Goal: Task Accomplishment & Management: Use online tool/utility

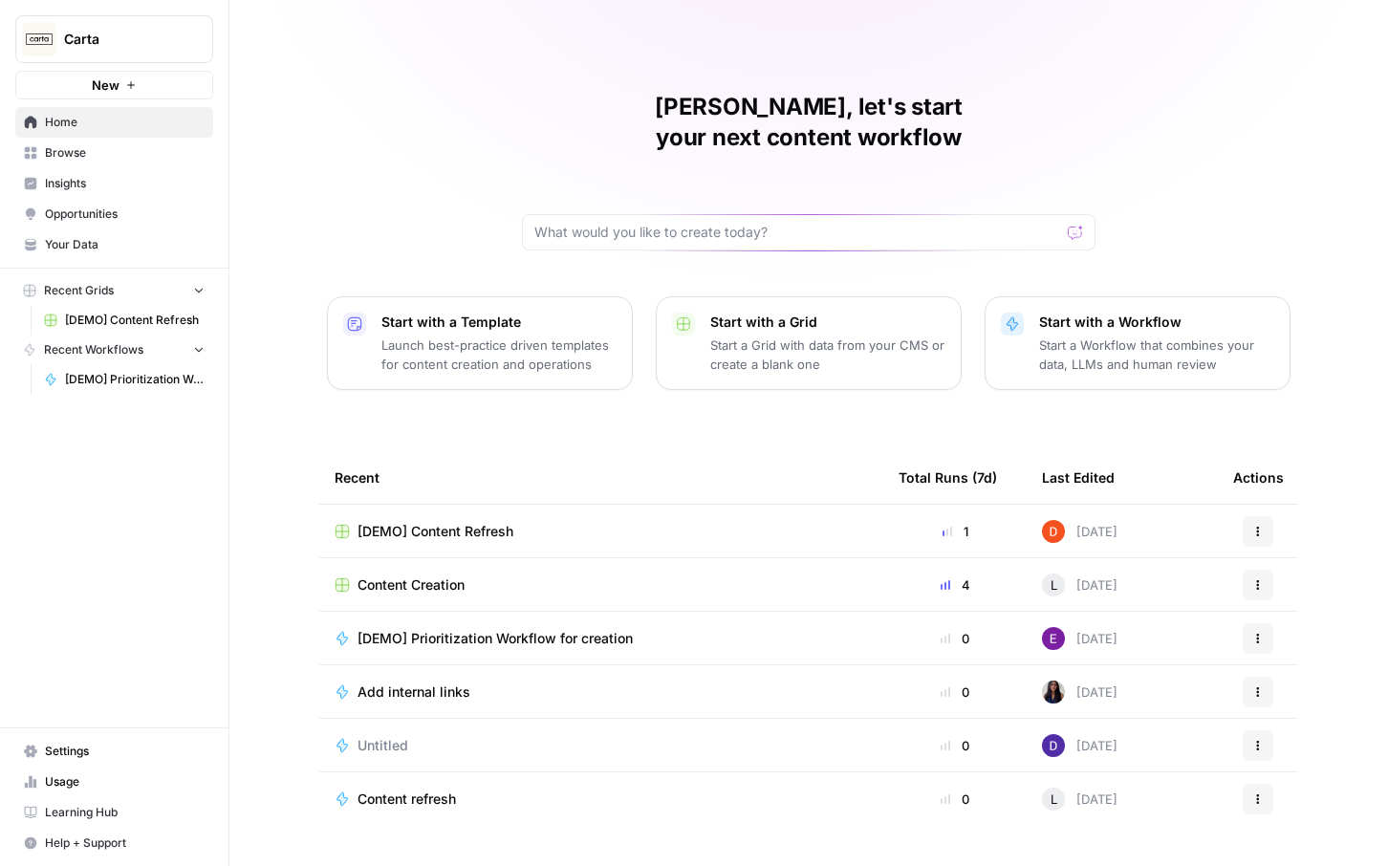
click at [141, 216] on span "Opportunities" at bounding box center [125, 213] width 160 height 17
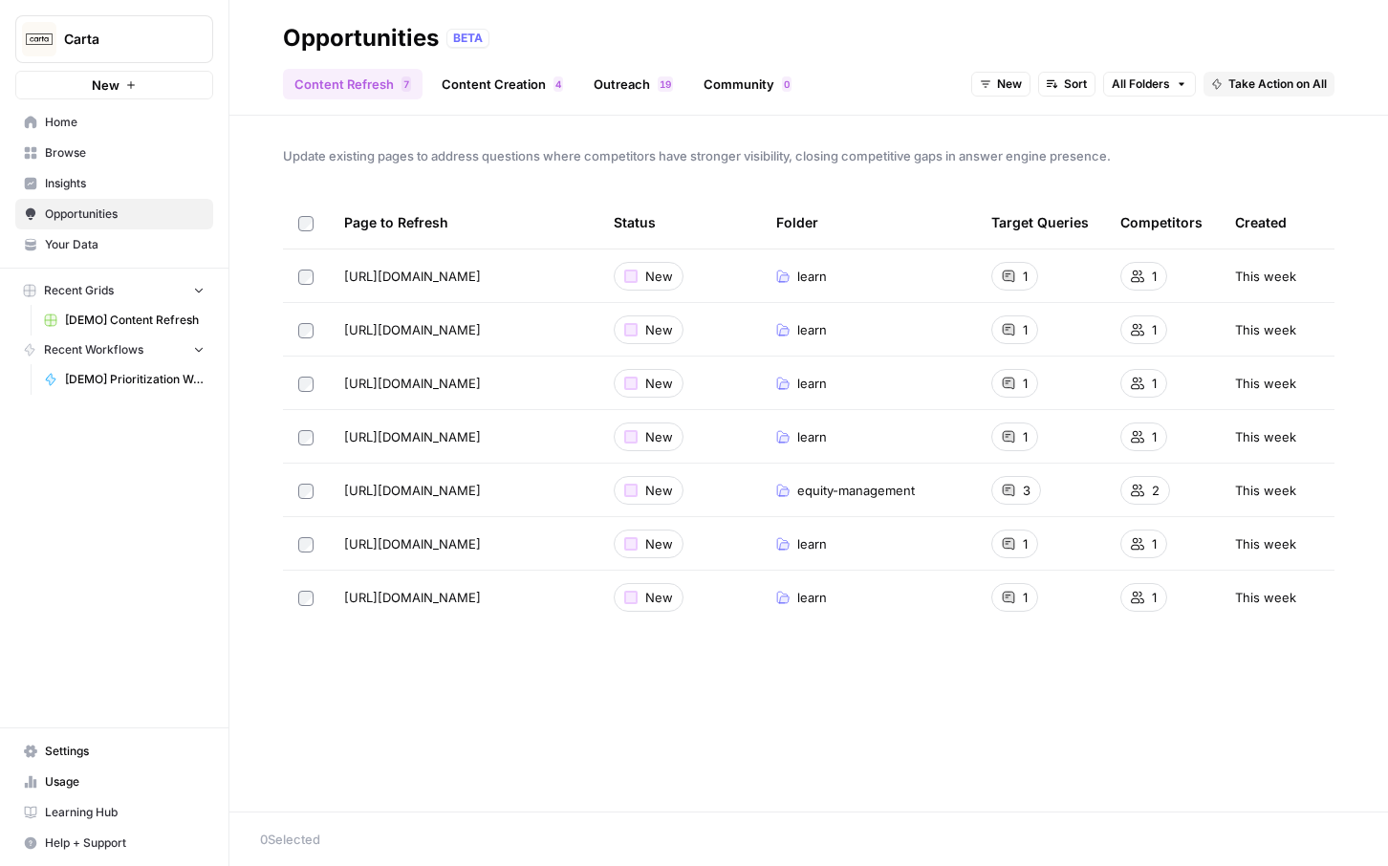
click at [306, 285] on td at bounding box center [306, 275] width 46 height 53
click at [1256, 842] on span "Take Action on Selected" at bounding box center [1283, 838] width 132 height 17
